Goal: Task Accomplishment & Management: Manage account settings

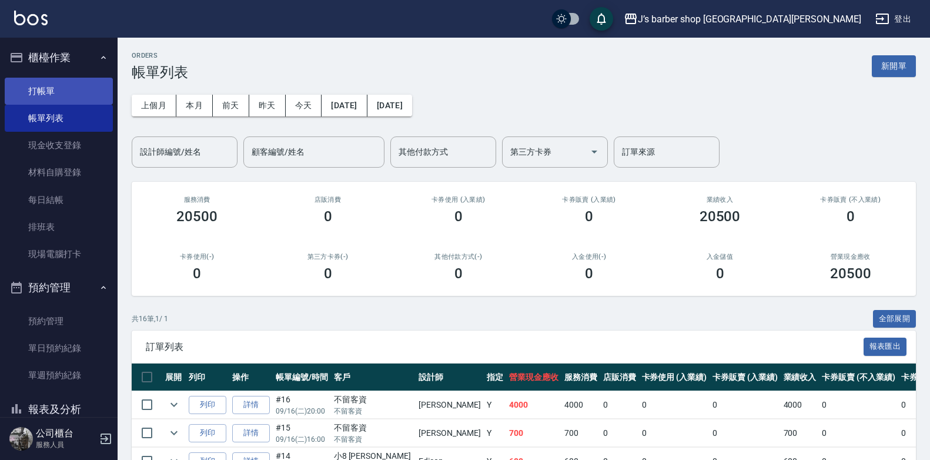
click at [66, 95] on link "打帳單" at bounding box center [59, 91] width 108 height 27
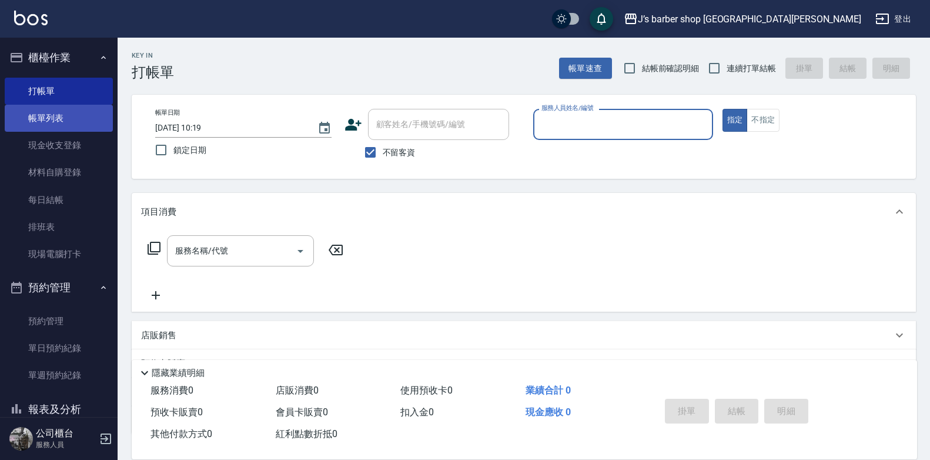
click at [65, 126] on link "帳單列表" at bounding box center [59, 118] width 108 height 27
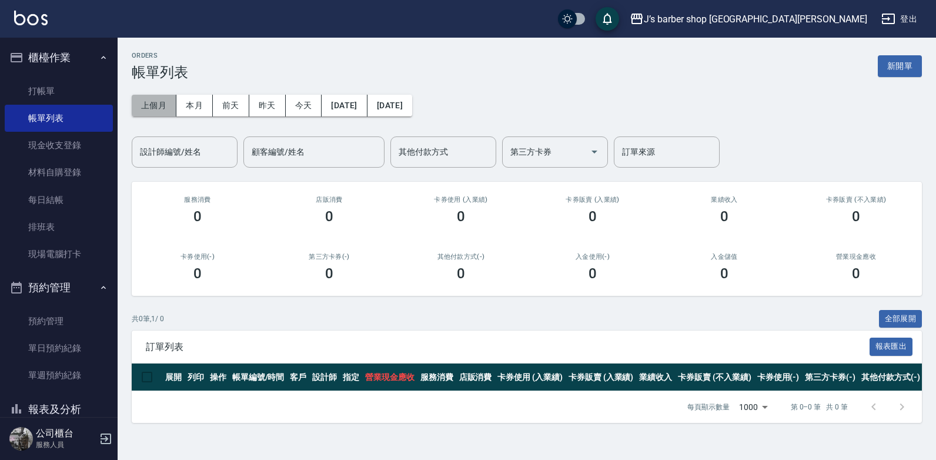
click at [170, 111] on button "上個月" at bounding box center [154, 106] width 45 height 22
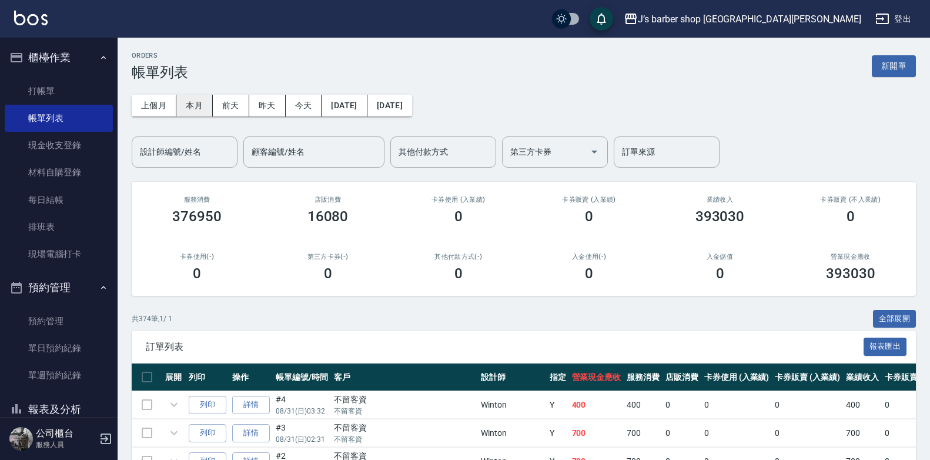
click at [195, 107] on button "本月" at bounding box center [194, 106] width 36 height 22
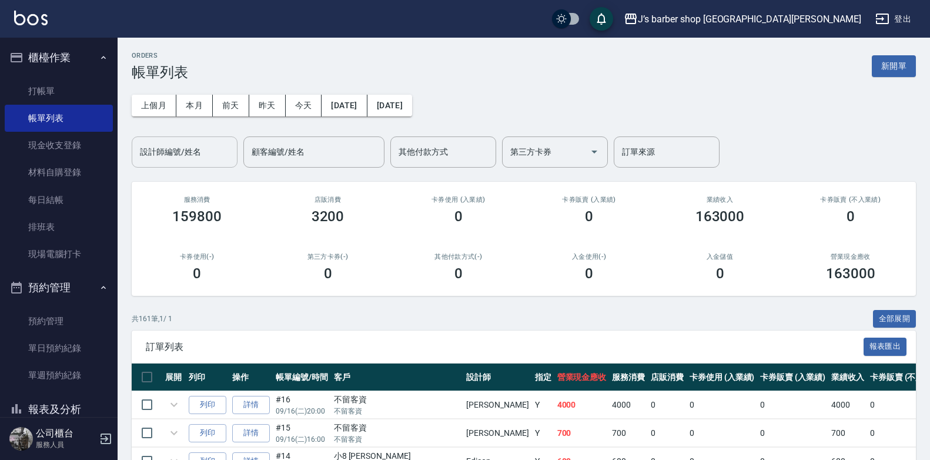
click at [193, 148] on div "設計師編號/姓名 設計師編號/姓名" at bounding box center [185, 151] width 106 height 31
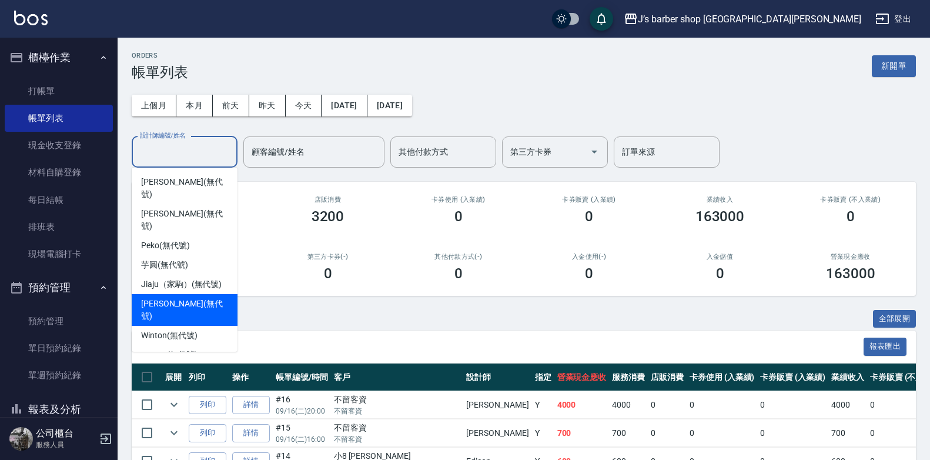
click at [175, 294] on div "[PERSON_NAME] (無代號)" at bounding box center [185, 310] width 106 height 32
type input "[PERSON_NAME](無代號)"
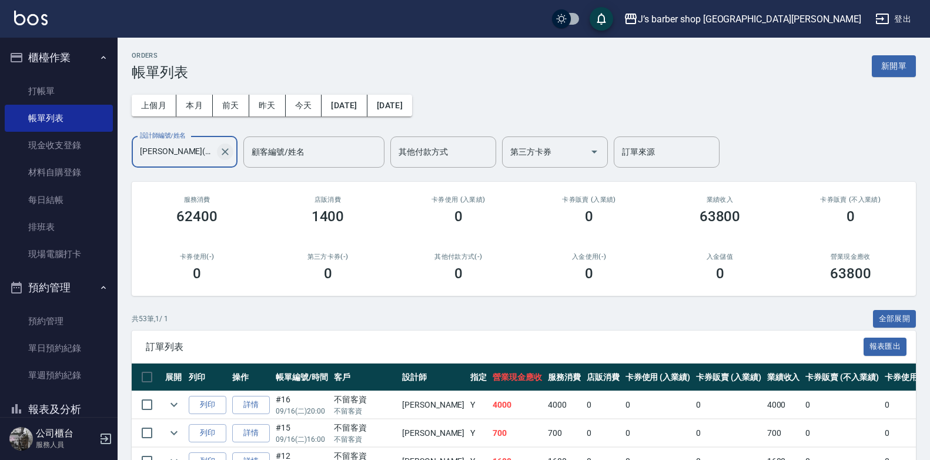
click at [224, 153] on icon "Clear" at bounding box center [225, 151] width 7 height 7
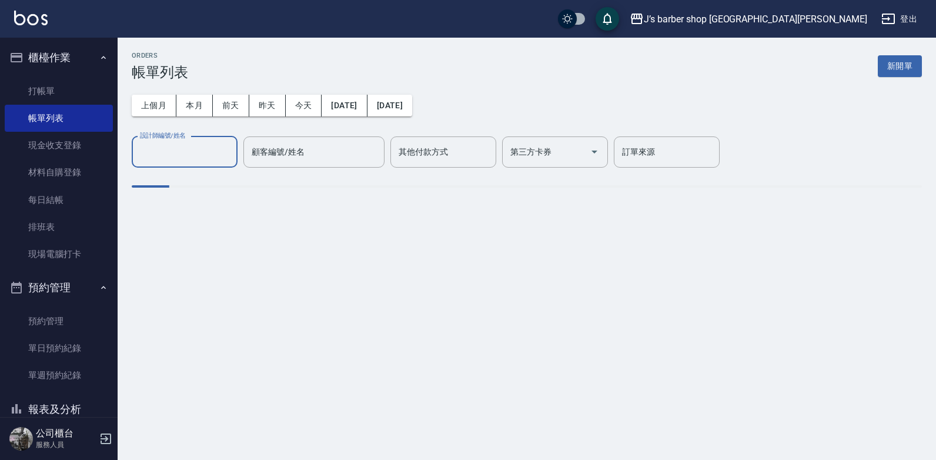
click at [186, 153] on input "設計師編號/姓名" at bounding box center [184, 152] width 95 height 21
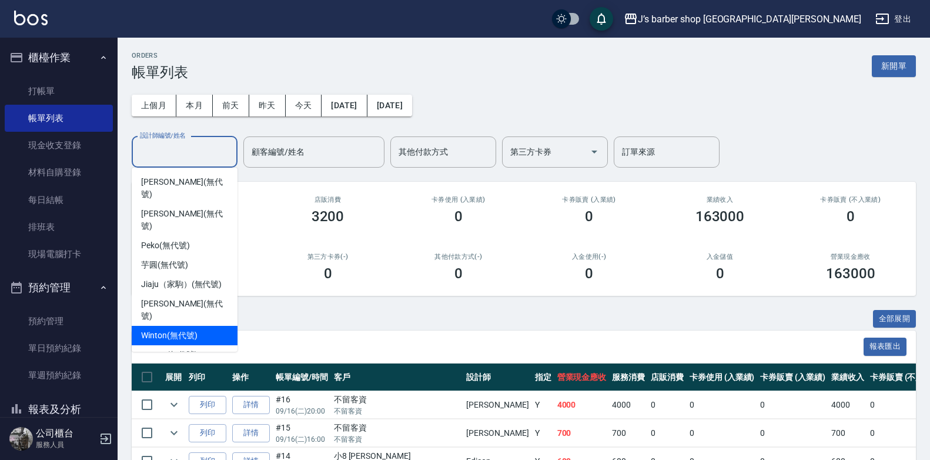
click at [161, 329] on span "Winton (無代號)" at bounding box center [169, 335] width 56 height 12
type input "Winton(無代號)"
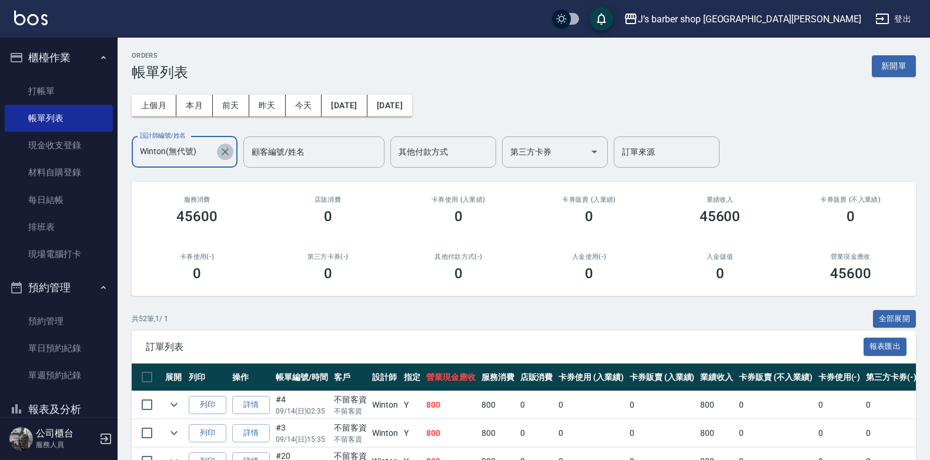
click at [224, 152] on icon "Clear" at bounding box center [225, 152] width 12 height 12
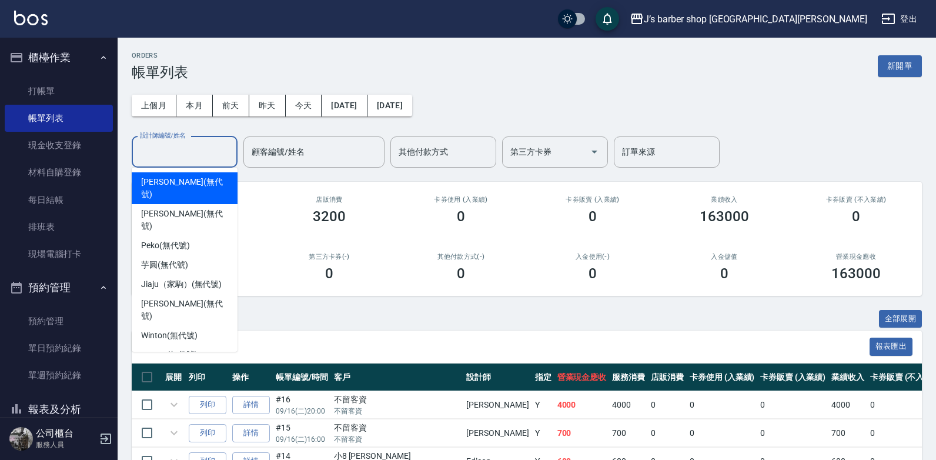
click at [171, 153] on input "設計師編號/姓名" at bounding box center [184, 152] width 95 height 21
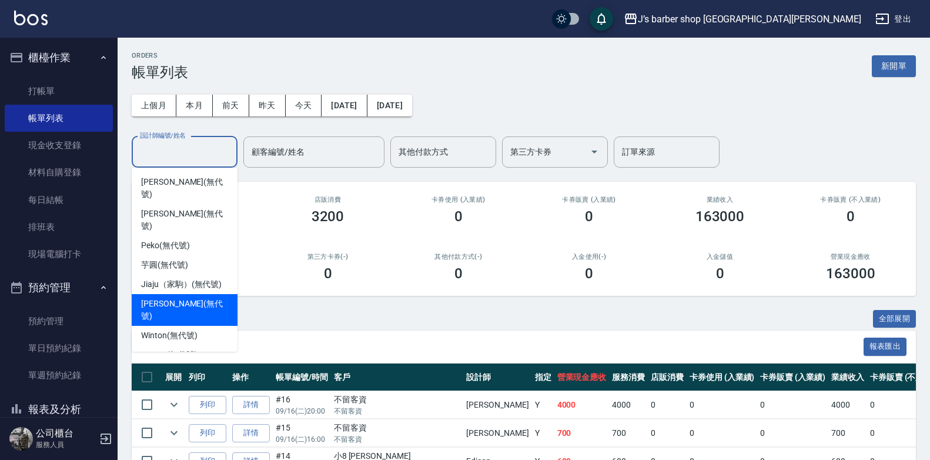
click at [156, 298] on span "[PERSON_NAME] (無代號)" at bounding box center [184, 310] width 87 height 25
type input "[PERSON_NAME](無代號)"
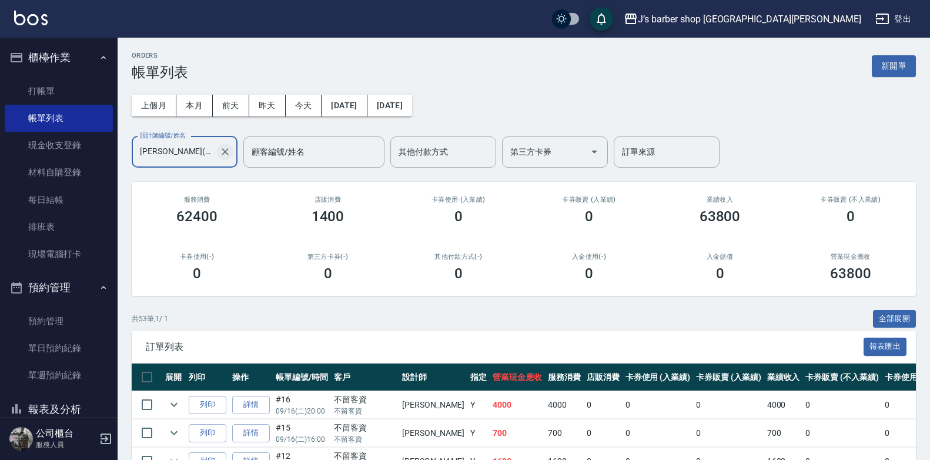
click at [225, 148] on icon "Clear" at bounding box center [225, 152] width 12 height 12
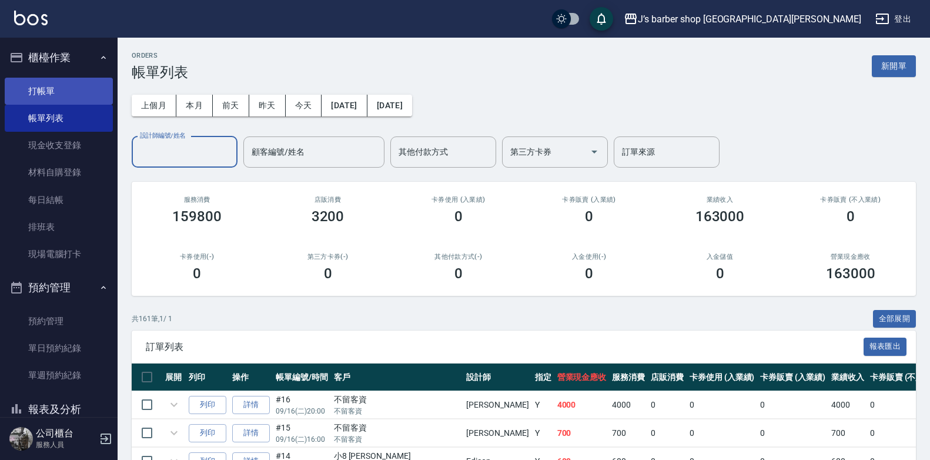
click at [63, 95] on link "打帳單" at bounding box center [59, 91] width 108 height 27
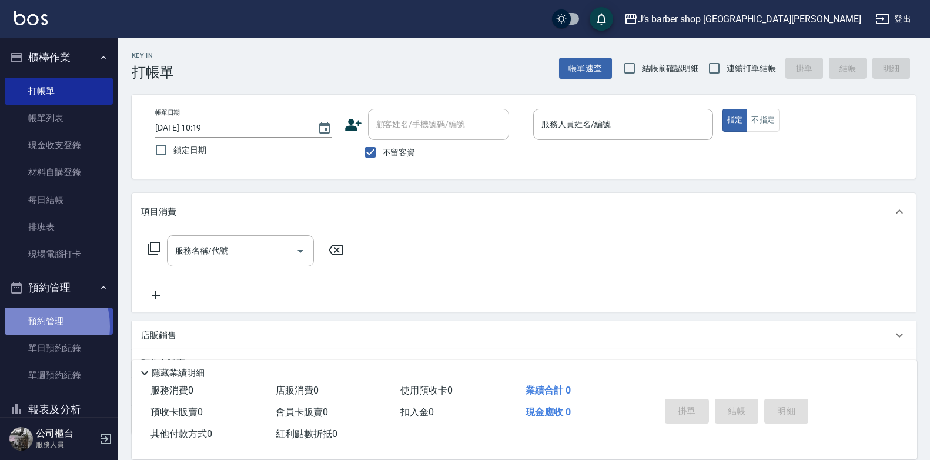
click at [35, 326] on link "預約管理" at bounding box center [59, 321] width 108 height 27
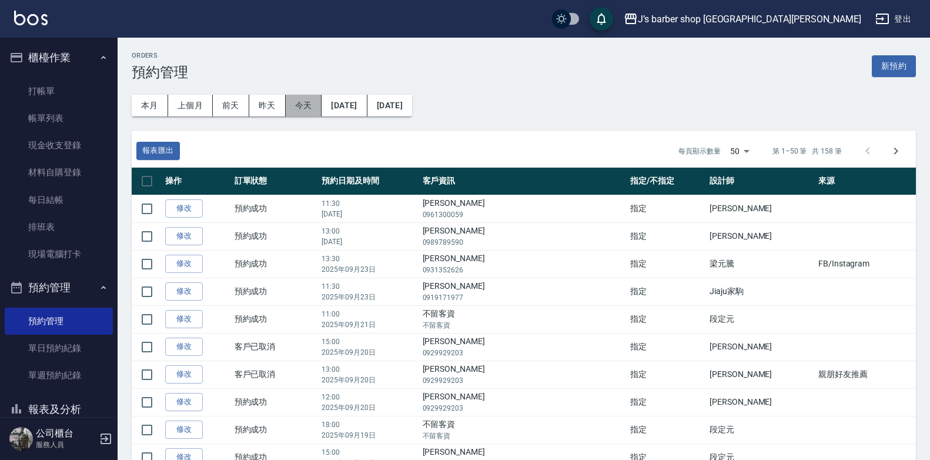
click at [313, 112] on button "今天" at bounding box center [304, 106] width 36 height 22
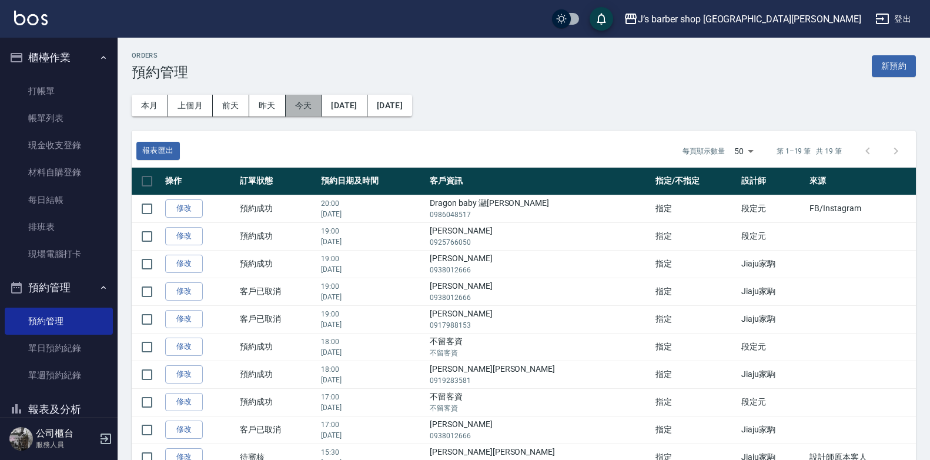
click at [313, 112] on button "今天" at bounding box center [304, 106] width 36 height 22
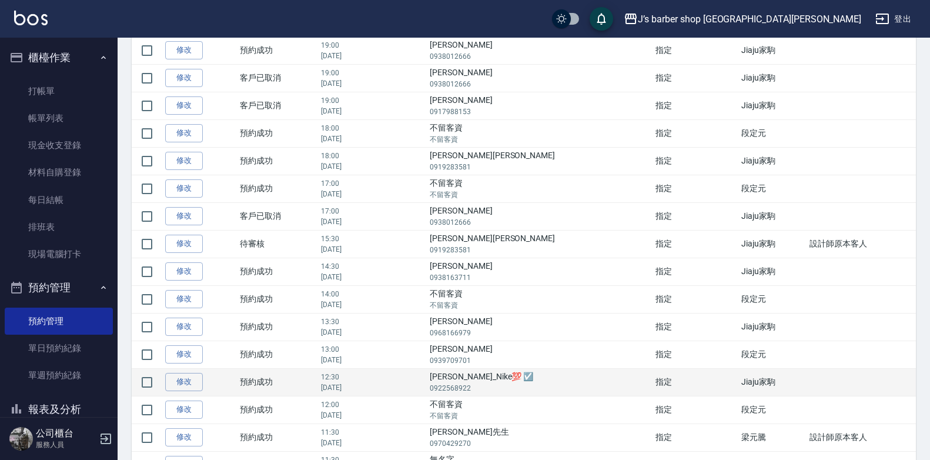
scroll to position [294, 0]
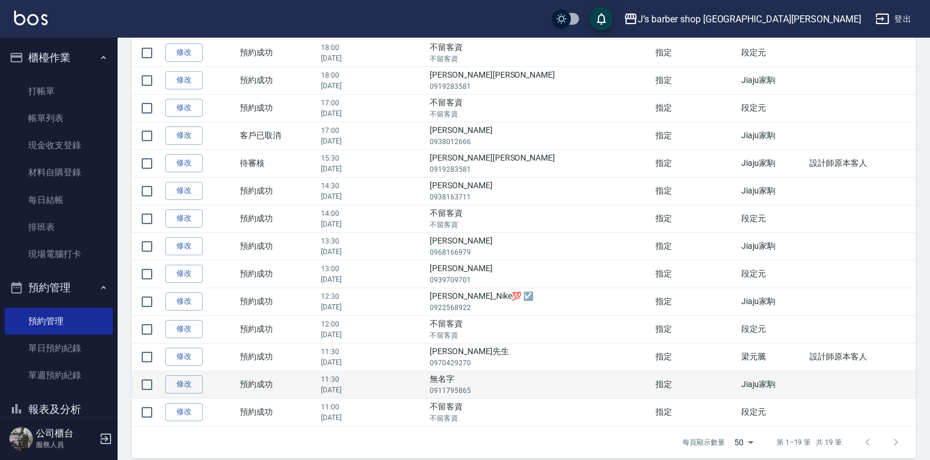
drag, startPoint x: 464, startPoint y: 388, endPoint x: 509, endPoint y: 393, distance: 45.6
click at [509, 393] on tr "修改  預約成功 11:30 [DATE] 無名字 0911795865 指定 Jiaju家駒" at bounding box center [524, 385] width 785 height 28
drag, startPoint x: 509, startPoint y: 393, endPoint x: 603, endPoint y: 388, distance: 93.6
click at [603, 388] on p "0911795865" at bounding box center [540, 390] width 220 height 11
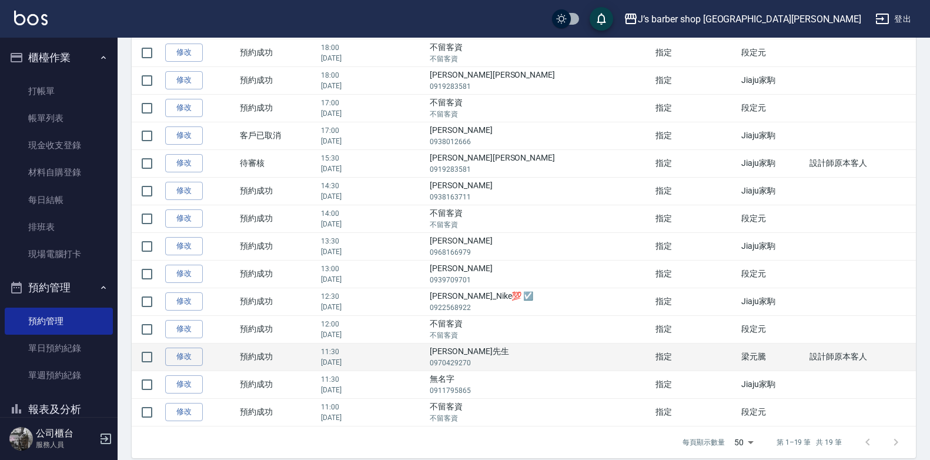
click at [739, 362] on td "梁元騰" at bounding box center [773, 357] width 69 height 28
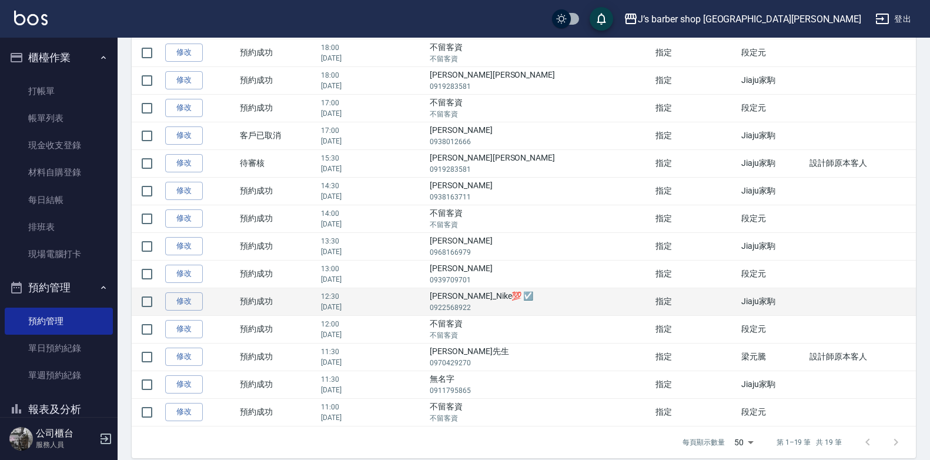
drag, startPoint x: 470, startPoint y: 302, endPoint x: 507, endPoint y: 305, distance: 37.2
click at [507, 305] on tr "修改  預約成功 12:30 [DATE] [PERSON_NAME]_Nike💯 ☑️ 0922568922 指定 Jiaju家駒" at bounding box center [524, 302] width 785 height 28
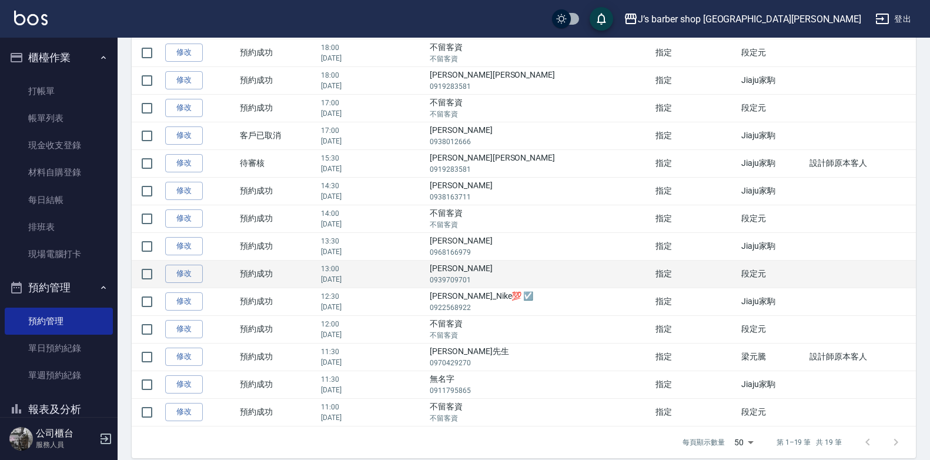
drag, startPoint x: 507, startPoint y: 305, endPoint x: 409, endPoint y: 279, distance: 101.1
click at [409, 279] on p "[DATE]" at bounding box center [372, 279] width 103 height 11
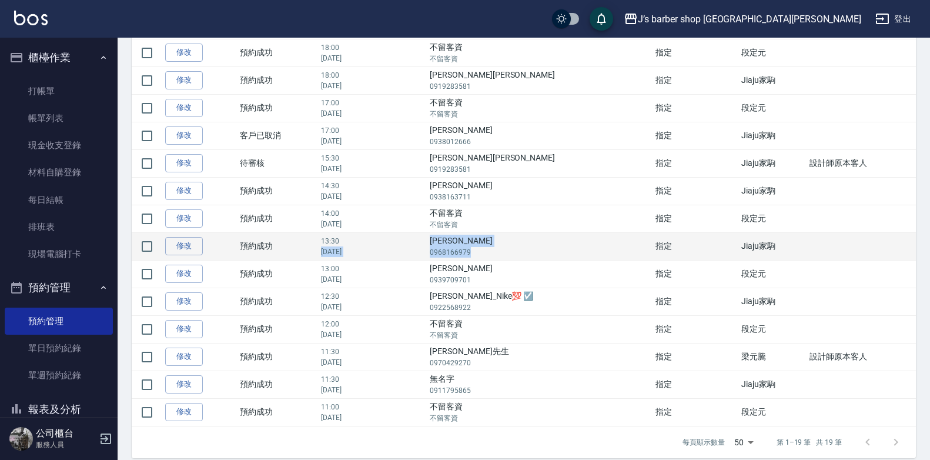
drag, startPoint x: 462, startPoint y: 240, endPoint x: 515, endPoint y: 252, distance: 53.6
click at [515, 252] on tr "修改  預約成功 13:30 [DATE] [PERSON_NAME] 0968166979 指定 Jiaju家駒" at bounding box center [524, 246] width 785 height 28
drag, startPoint x: 515, startPoint y: 252, endPoint x: 498, endPoint y: 252, distance: 16.5
click at [498, 252] on p "0968166979" at bounding box center [540, 252] width 220 height 11
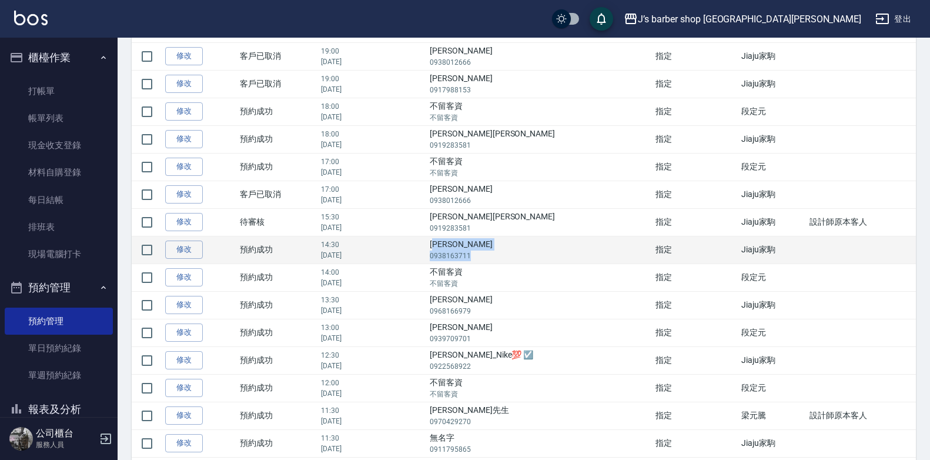
drag, startPoint x: 507, startPoint y: 262, endPoint x: 518, endPoint y: 256, distance: 11.8
click at [518, 256] on td "[PERSON_NAME] 0938163711" at bounding box center [540, 250] width 226 height 28
drag, startPoint x: 518, startPoint y: 256, endPoint x: 504, endPoint y: 253, distance: 13.8
click at [504, 253] on p "0938163711" at bounding box center [540, 256] width 220 height 11
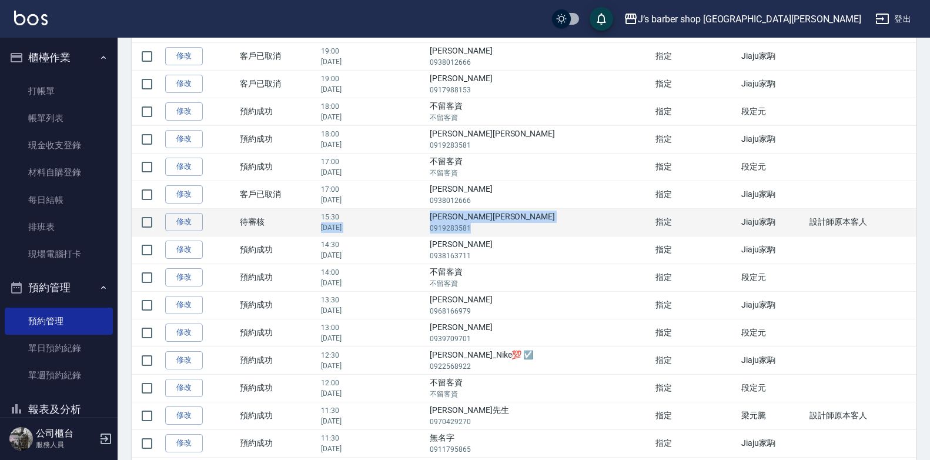
drag, startPoint x: 471, startPoint y: 210, endPoint x: 529, endPoint y: 231, distance: 61.4
click at [529, 231] on tr "修改  待審核 15:30 [DATE] [PERSON_NAME]寶 0919283581 指定 [PERSON_NAME]家駒 設計師[DEMOGRAPH…" at bounding box center [524, 222] width 785 height 28
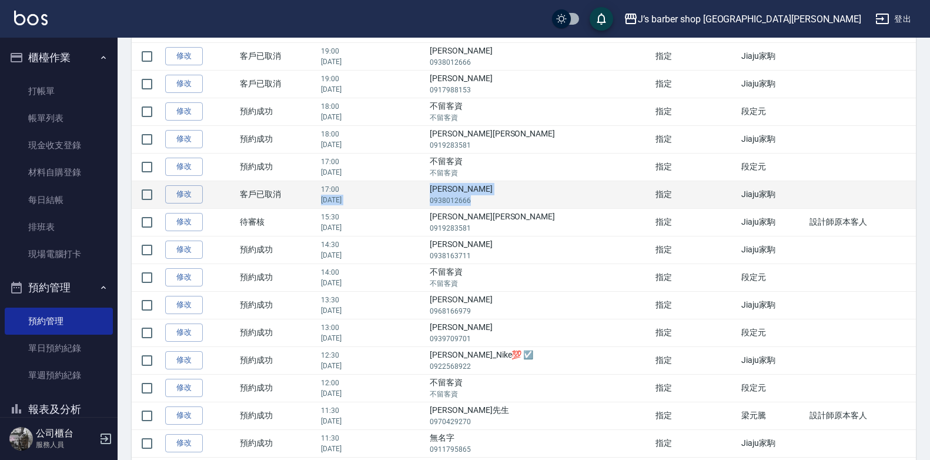
drag, startPoint x: 529, startPoint y: 231, endPoint x: 516, endPoint y: 205, distance: 28.7
click at [516, 205] on tr "修改  客戶已取消 17:00 [DATE] [PERSON_NAME]富 0938012666 指定 Jiaju家駒" at bounding box center [524, 195] width 785 height 28
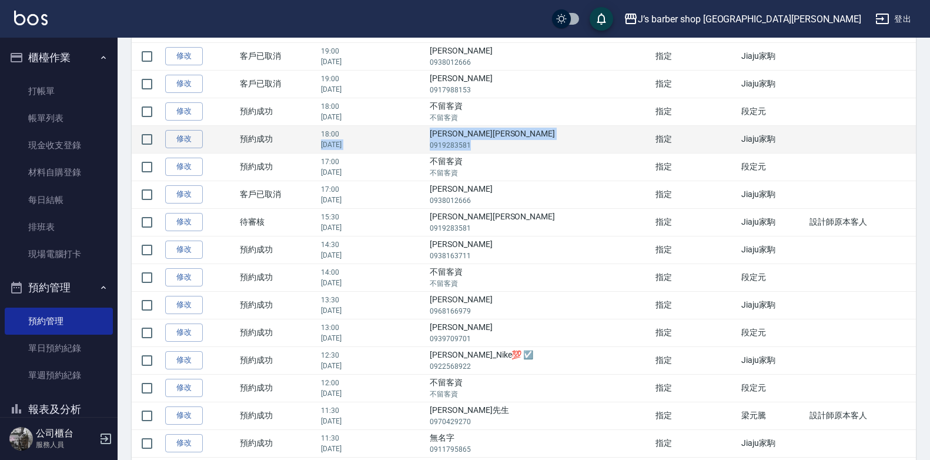
drag, startPoint x: 516, startPoint y: 205, endPoint x: 522, endPoint y: 152, distance: 53.2
click at [522, 152] on tr "修改  預約成功 18:00 [DATE] [PERSON_NAME]寶 0919283581 指定 Jiaju家駒" at bounding box center [524, 139] width 785 height 28
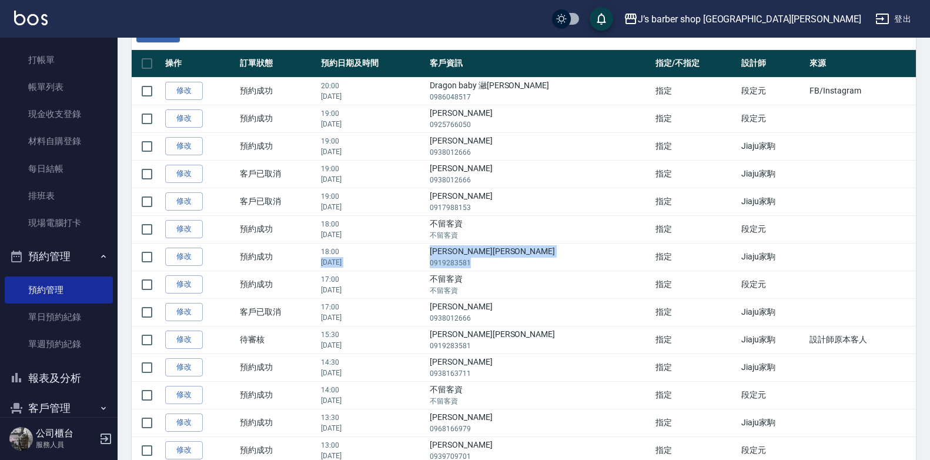
scroll to position [82, 0]
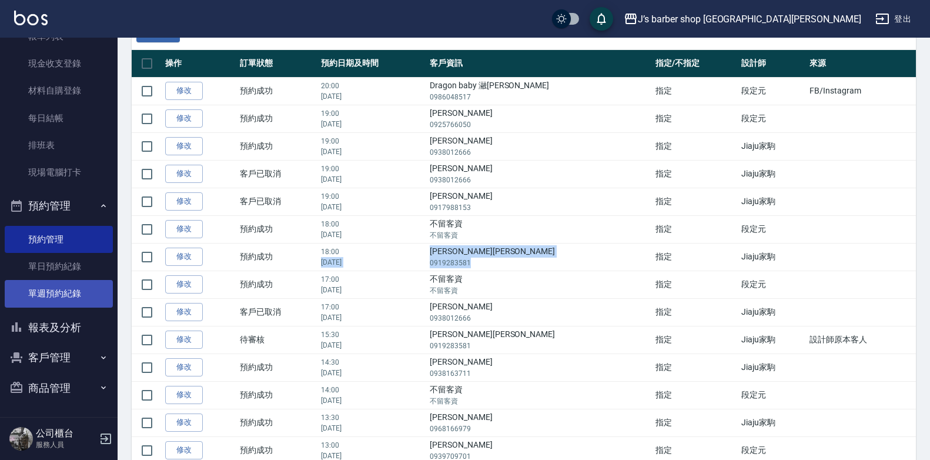
click at [51, 298] on link "單週預約紀錄" at bounding box center [59, 293] width 108 height 27
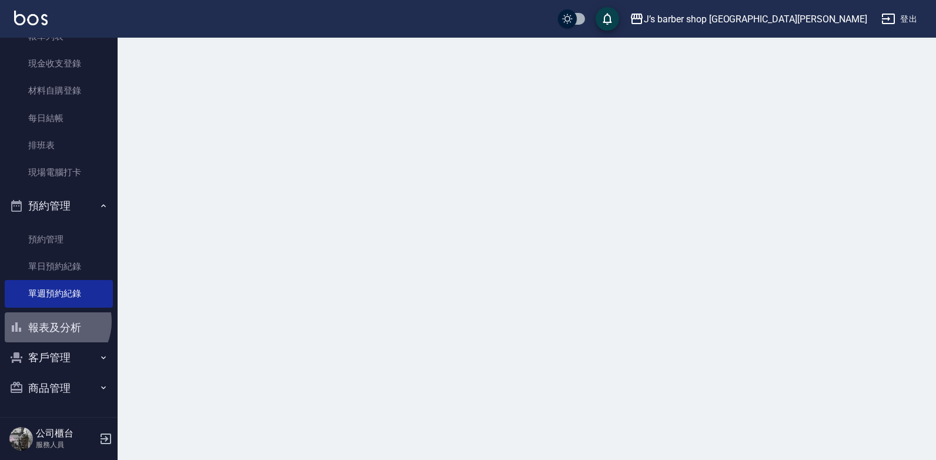
click at [54, 321] on button "報表及分析" at bounding box center [59, 327] width 108 height 31
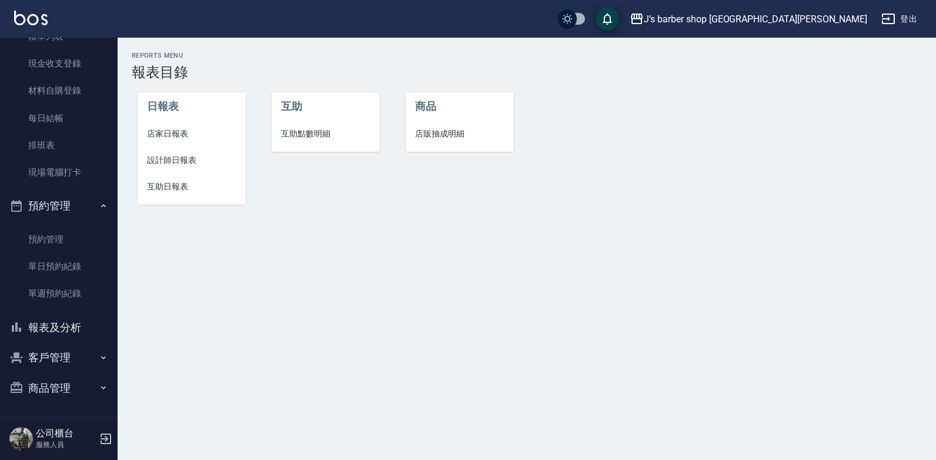
click at [178, 163] on span "設計師日報表" at bounding box center [191, 160] width 89 height 12
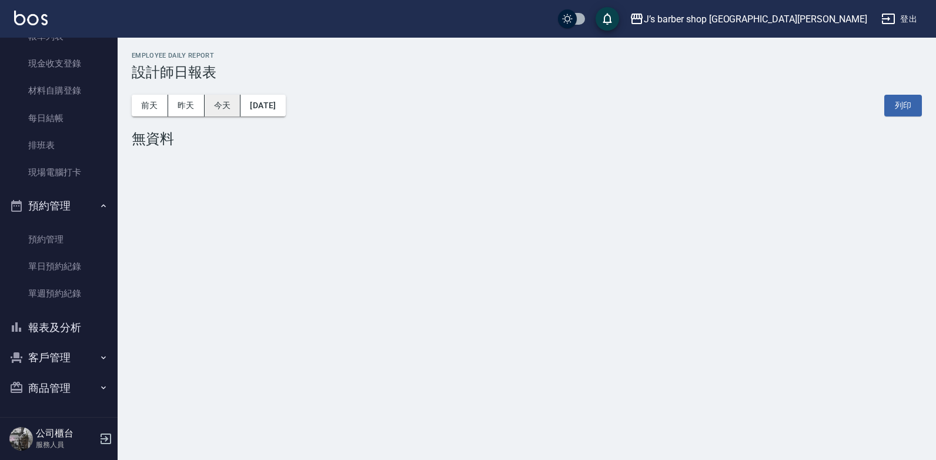
click at [237, 98] on button "今天" at bounding box center [223, 106] width 36 height 22
click at [188, 99] on button "昨天" at bounding box center [186, 106] width 36 height 22
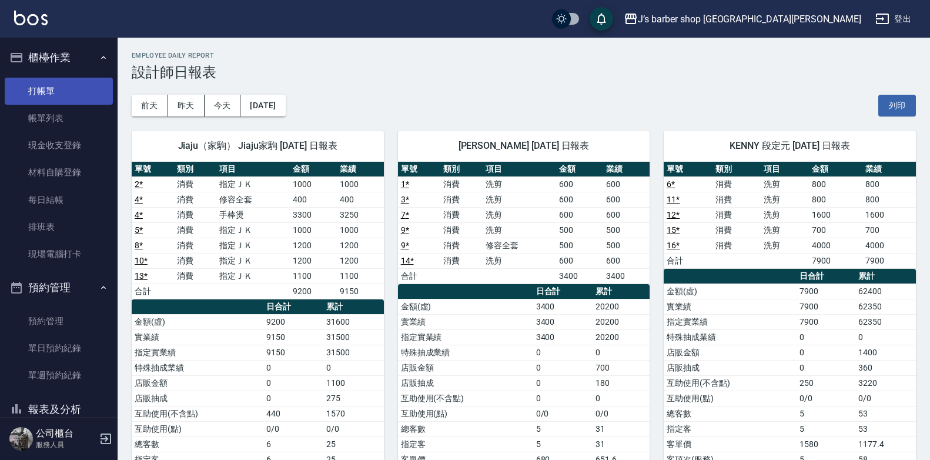
click at [84, 88] on link "打帳單" at bounding box center [59, 91] width 108 height 27
